Goal: Navigation & Orientation: Find specific page/section

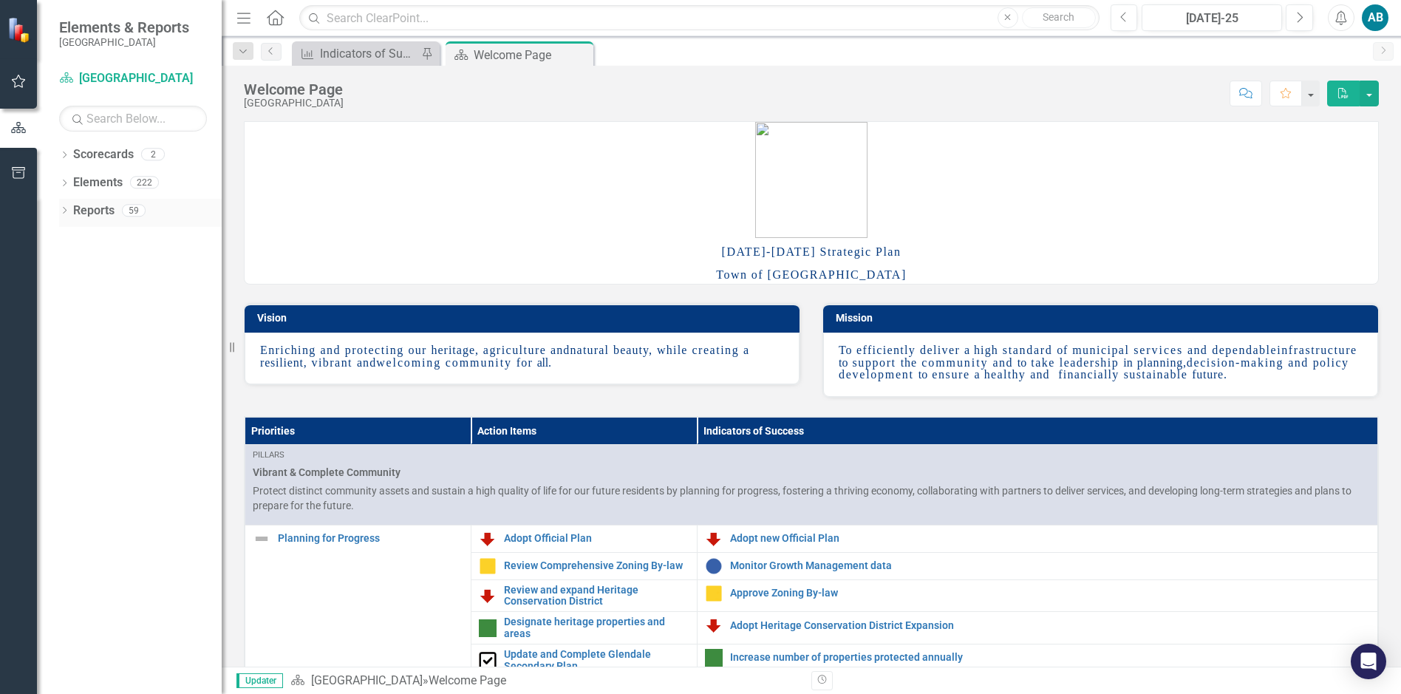
click at [63, 210] on icon "Dropdown" at bounding box center [64, 212] width 10 height 8
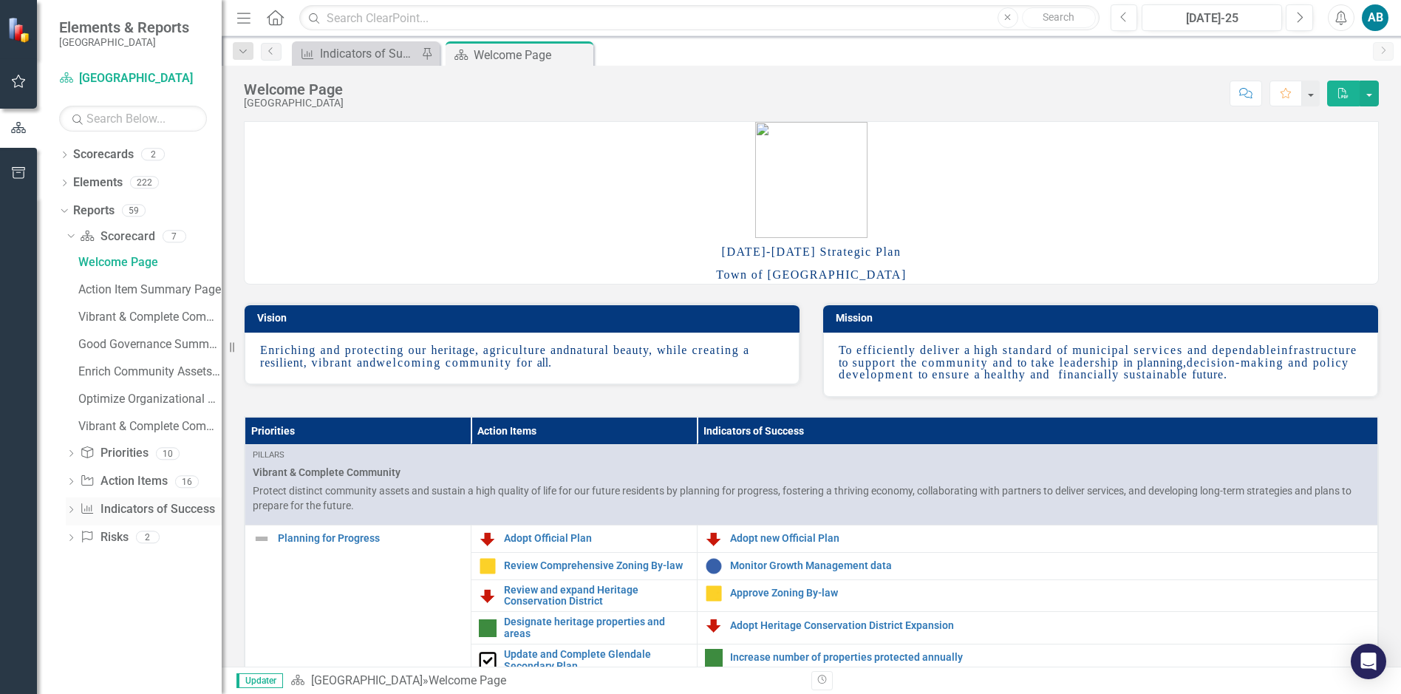
click at [71, 507] on icon "Dropdown" at bounding box center [71, 511] width 10 height 8
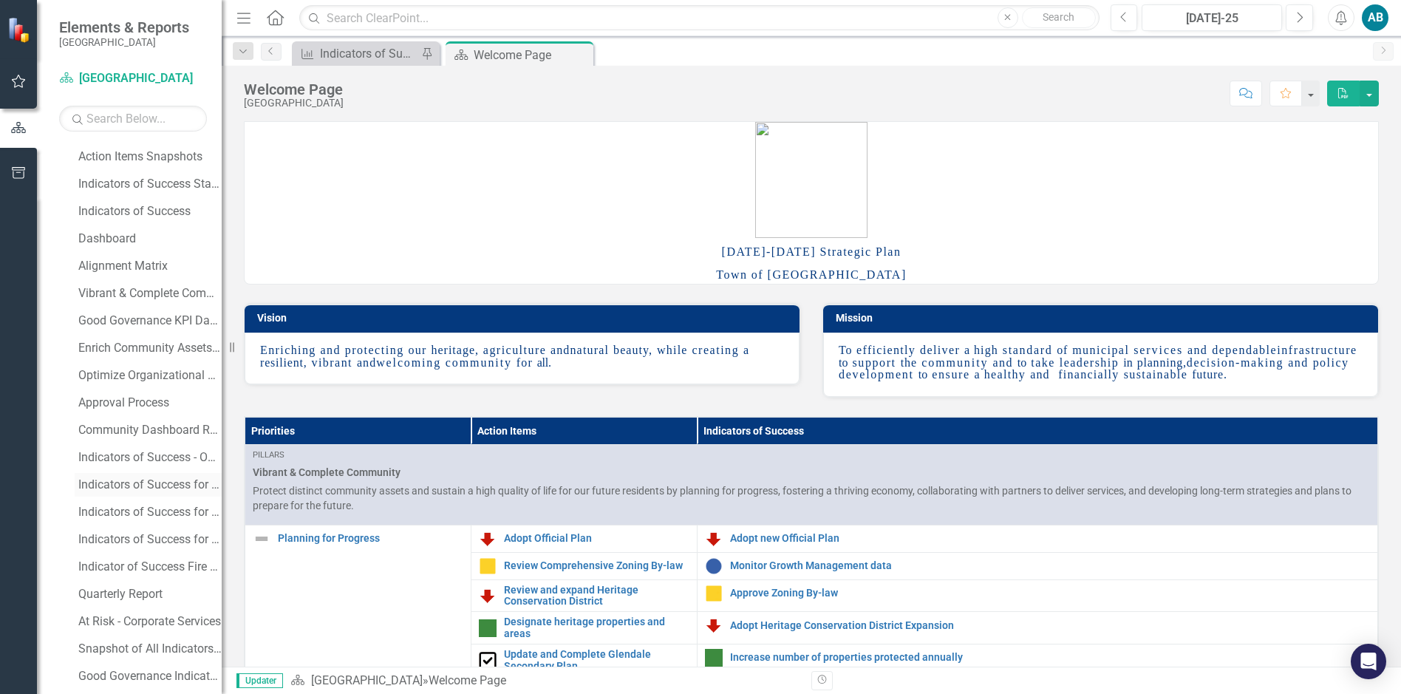
scroll to position [222, 0]
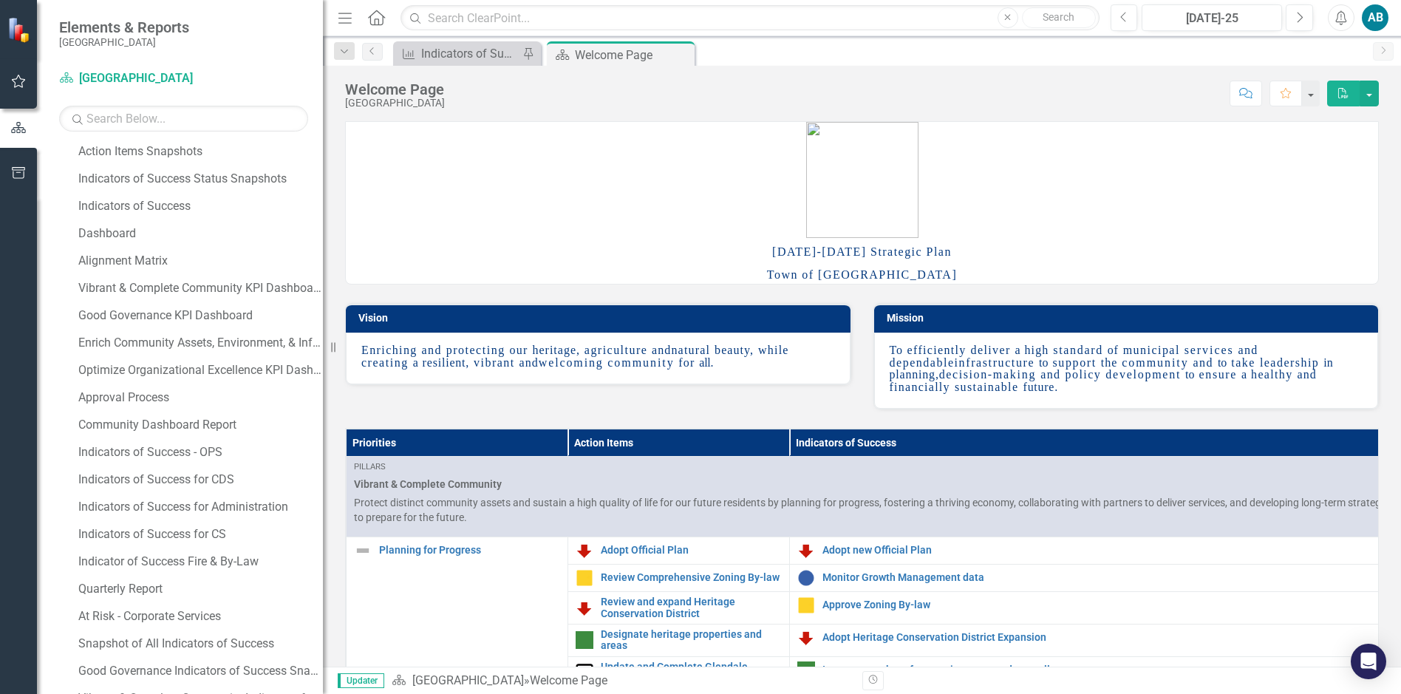
drag, startPoint x: 224, startPoint y: 109, endPoint x: 296, endPoint y: 162, distance: 89.4
click at [323, 157] on div "Resize" at bounding box center [329, 347] width 12 height 694
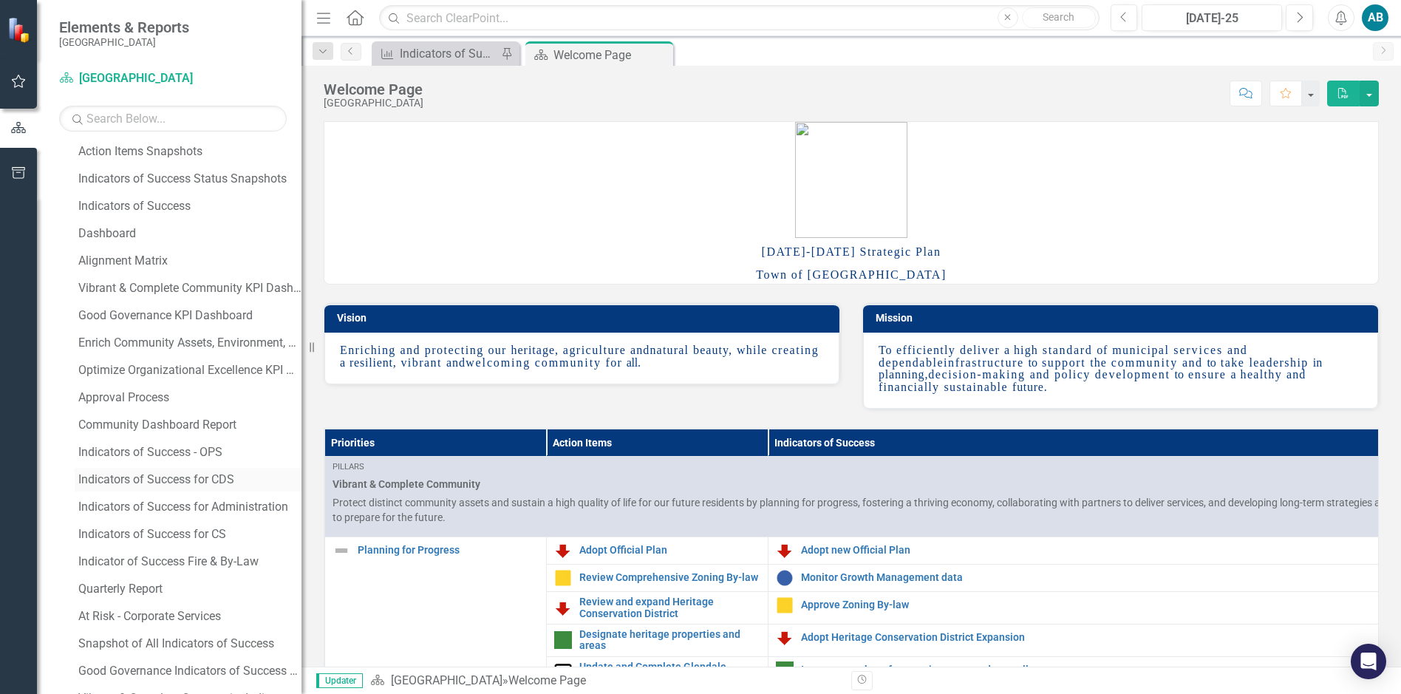
click at [189, 474] on div "Indicators of Success for CDS" at bounding box center [189, 479] width 223 height 13
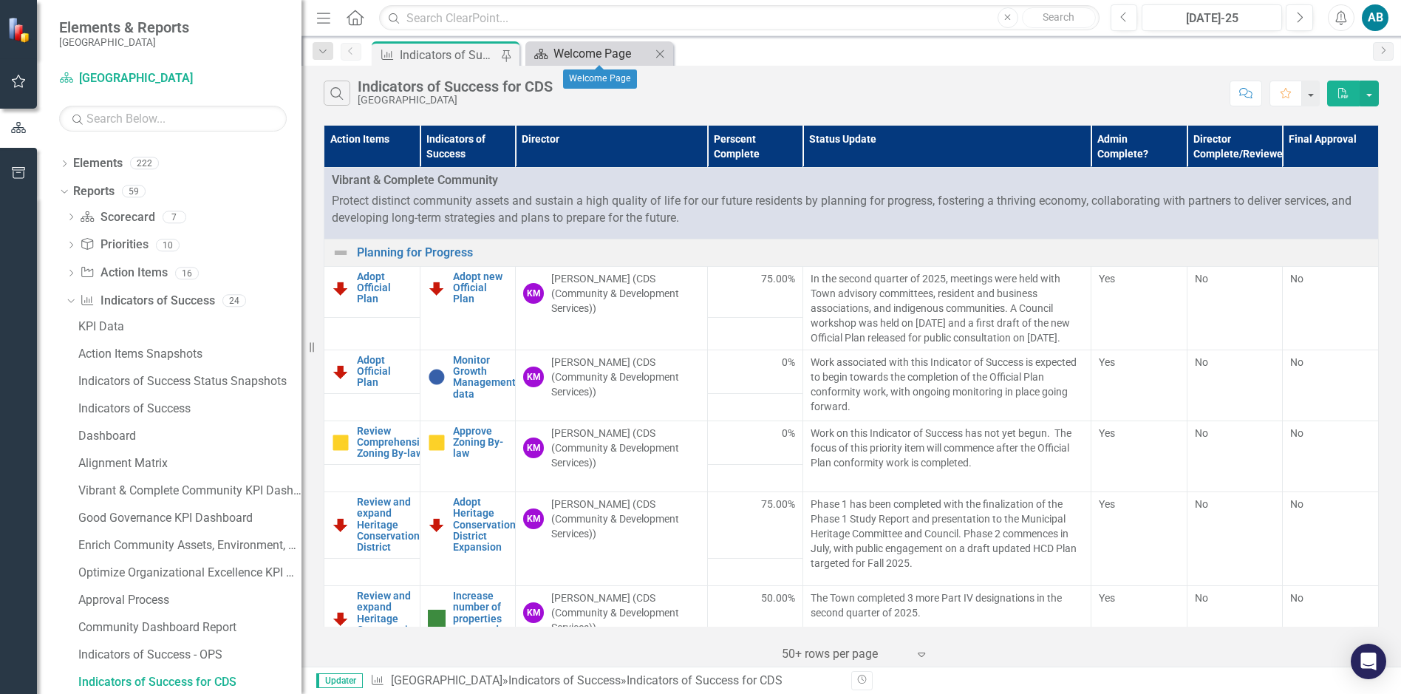
click at [570, 58] on div "Welcome Page" at bounding box center [602, 53] width 98 height 18
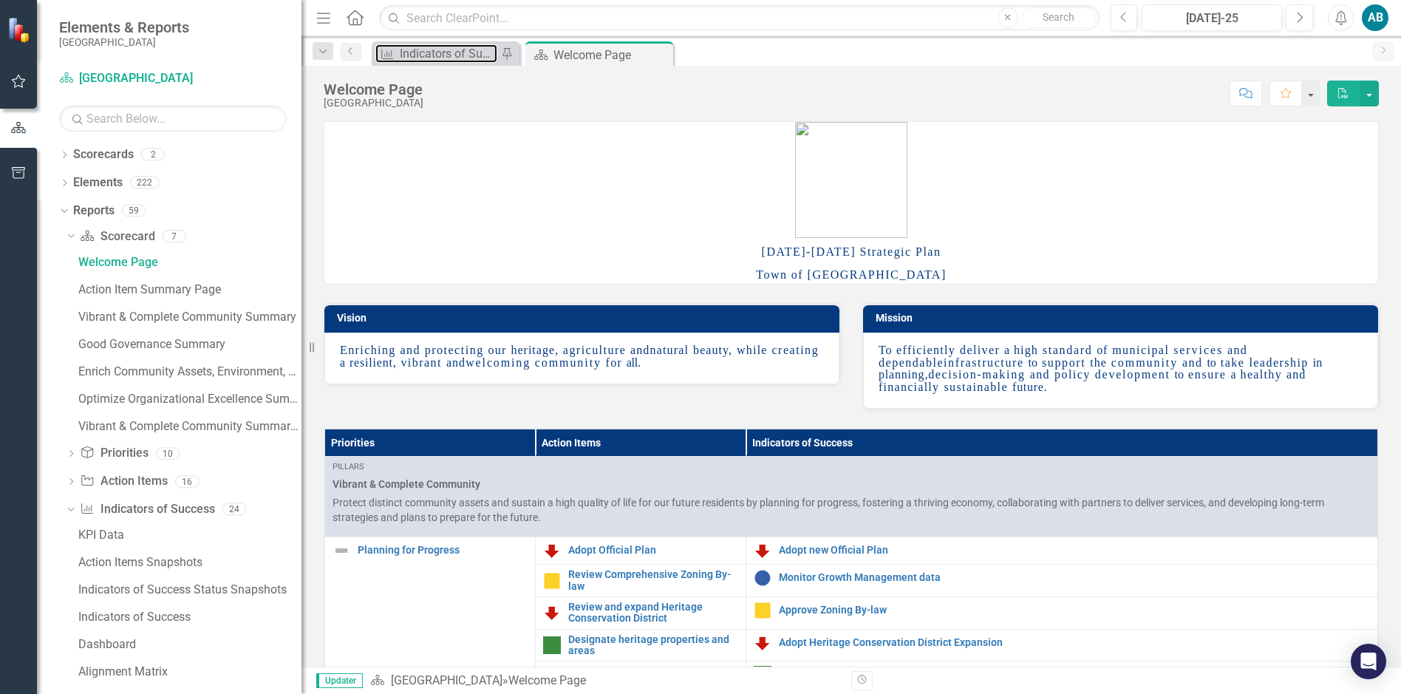
click at [451, 66] on div "Menu Home Search Close Search Previous [DATE]-25 Next Alerts AB User Edit Profi…" at bounding box center [850, 347] width 1099 height 694
click at [460, 52] on div "Indicators of Success for CDS" at bounding box center [449, 53] width 98 height 18
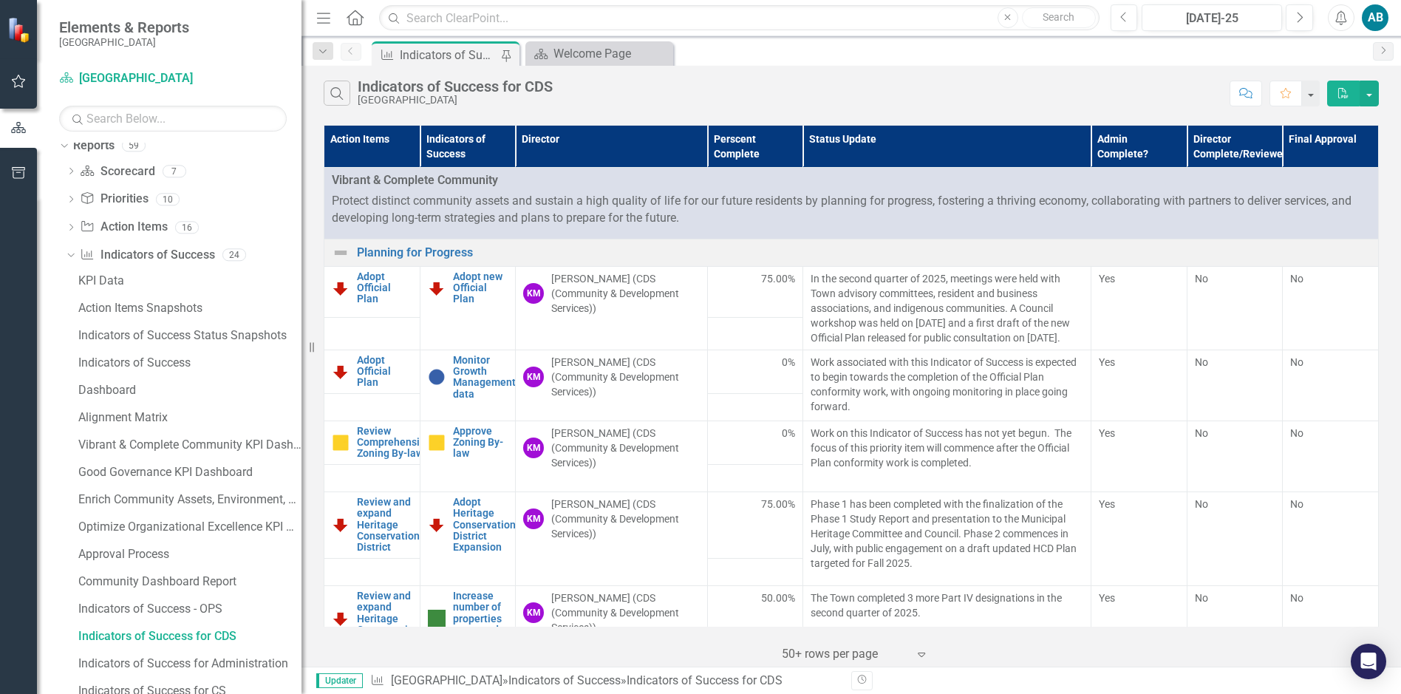
scroll to position [19, 0]
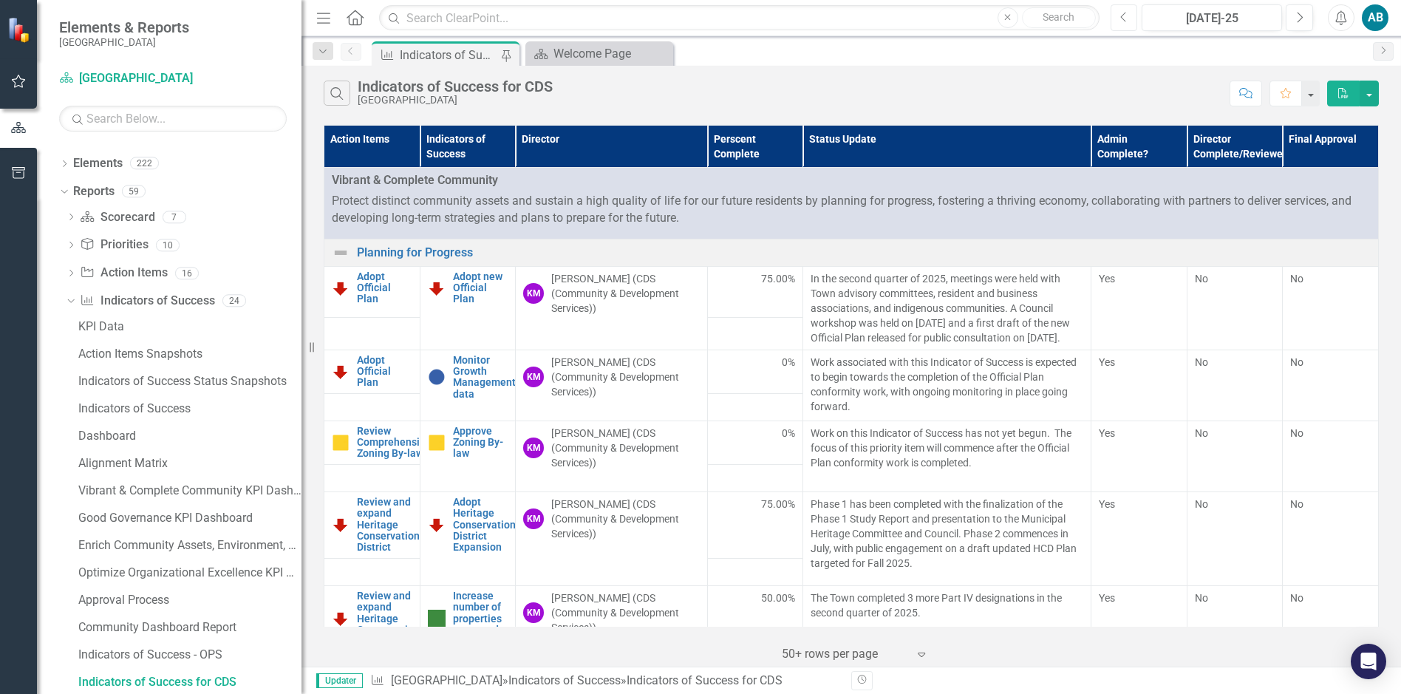
click at [1121, 18] on icon "Previous" at bounding box center [1124, 17] width 8 height 13
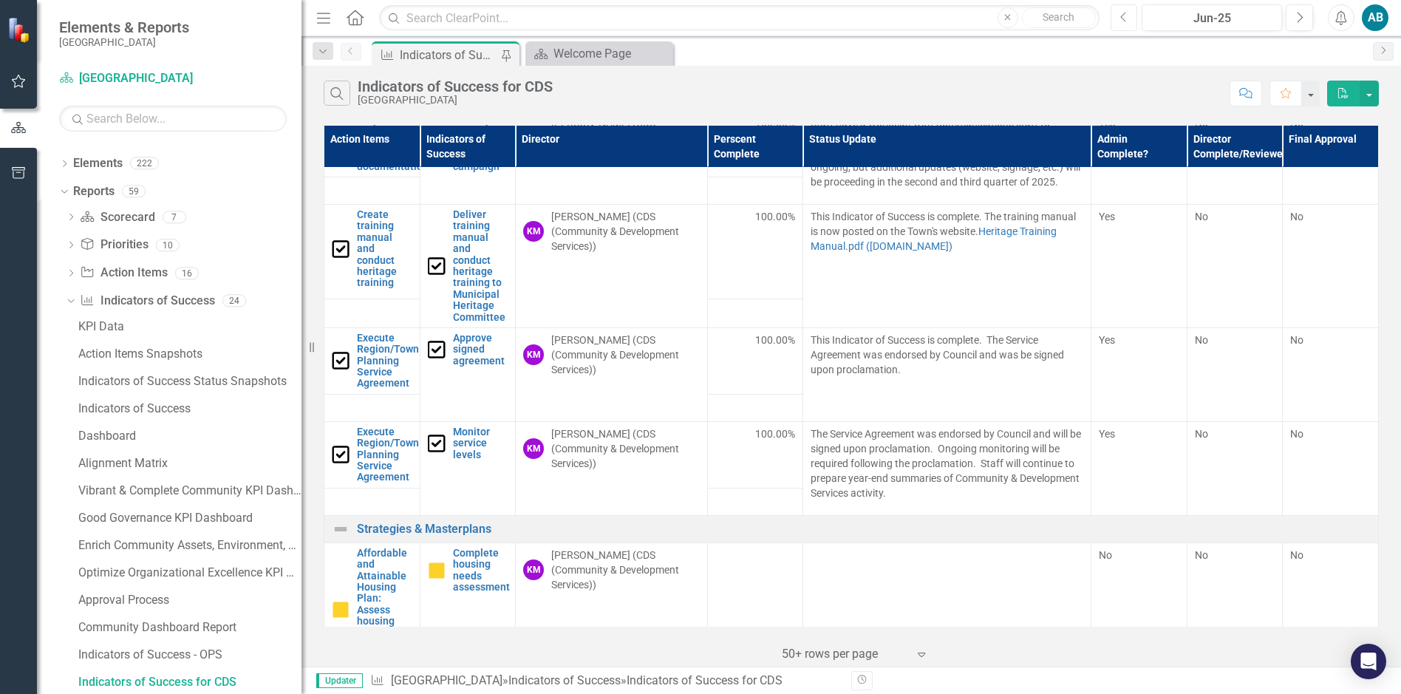
scroll to position [722, 0]
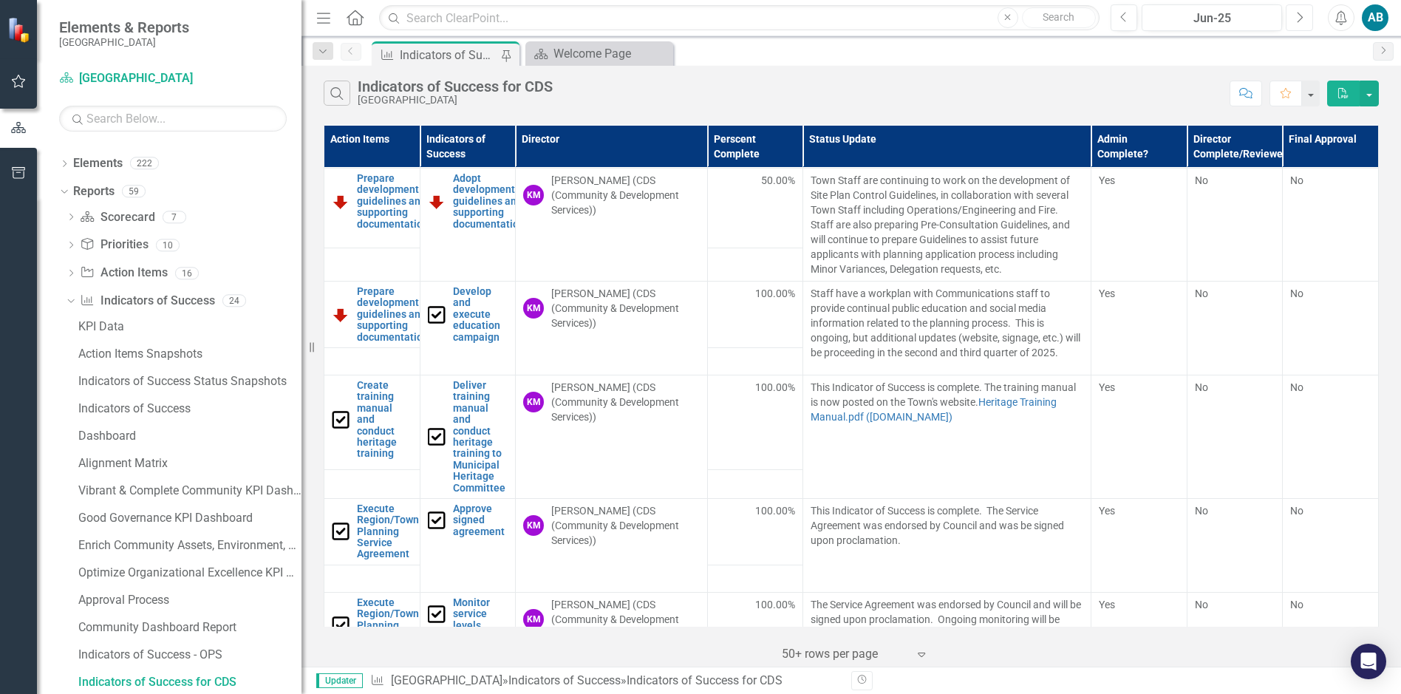
click at [1294, 16] on button "Next" at bounding box center [1298, 17] width 27 height 27
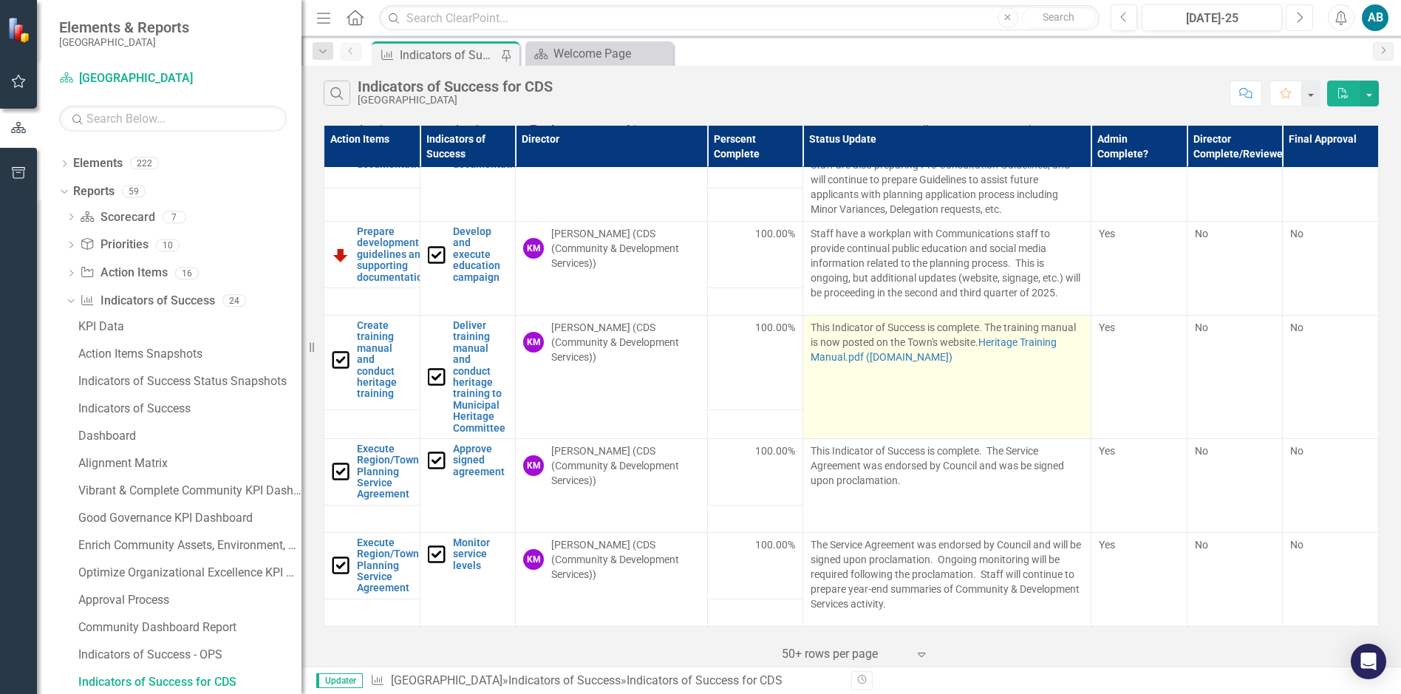
scroll to position [813, 0]
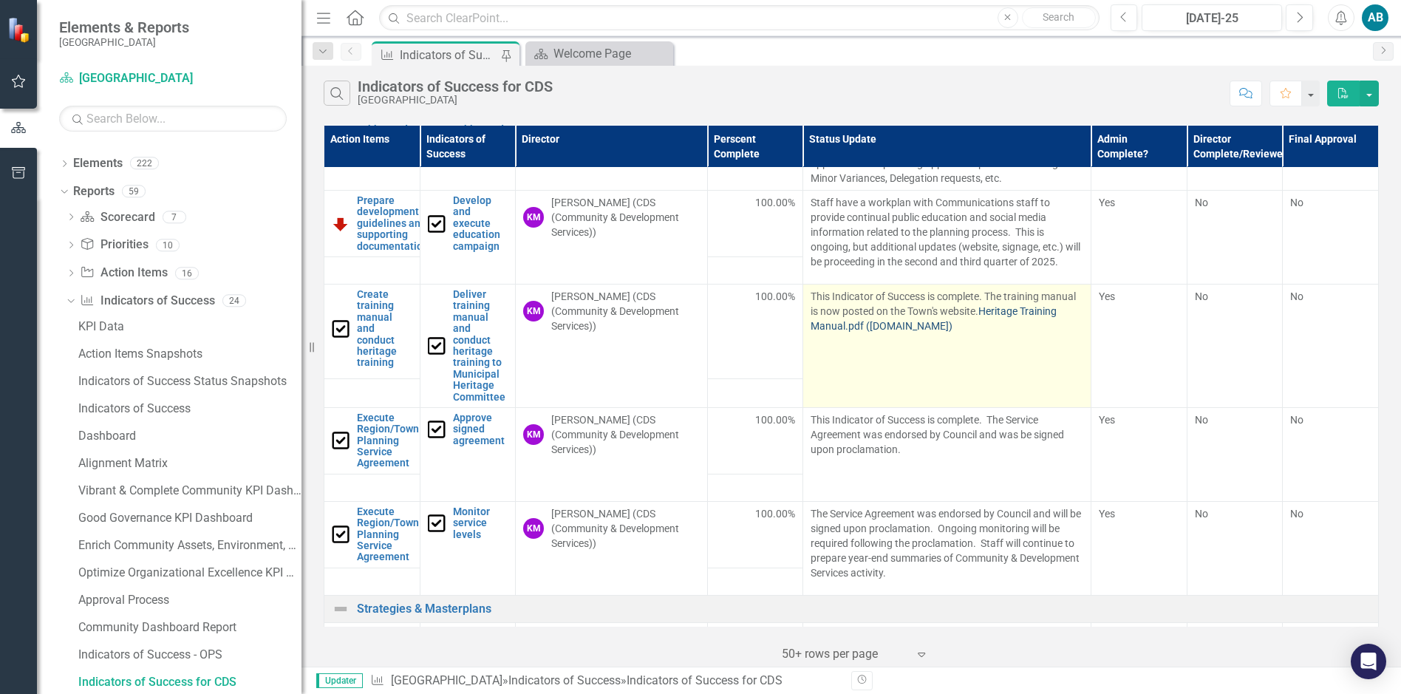
click at [881, 325] on link "Heritage Training Manual.pdf ([DOMAIN_NAME])" at bounding box center [933, 318] width 246 height 27
